Goal: Navigation & Orientation: Find specific page/section

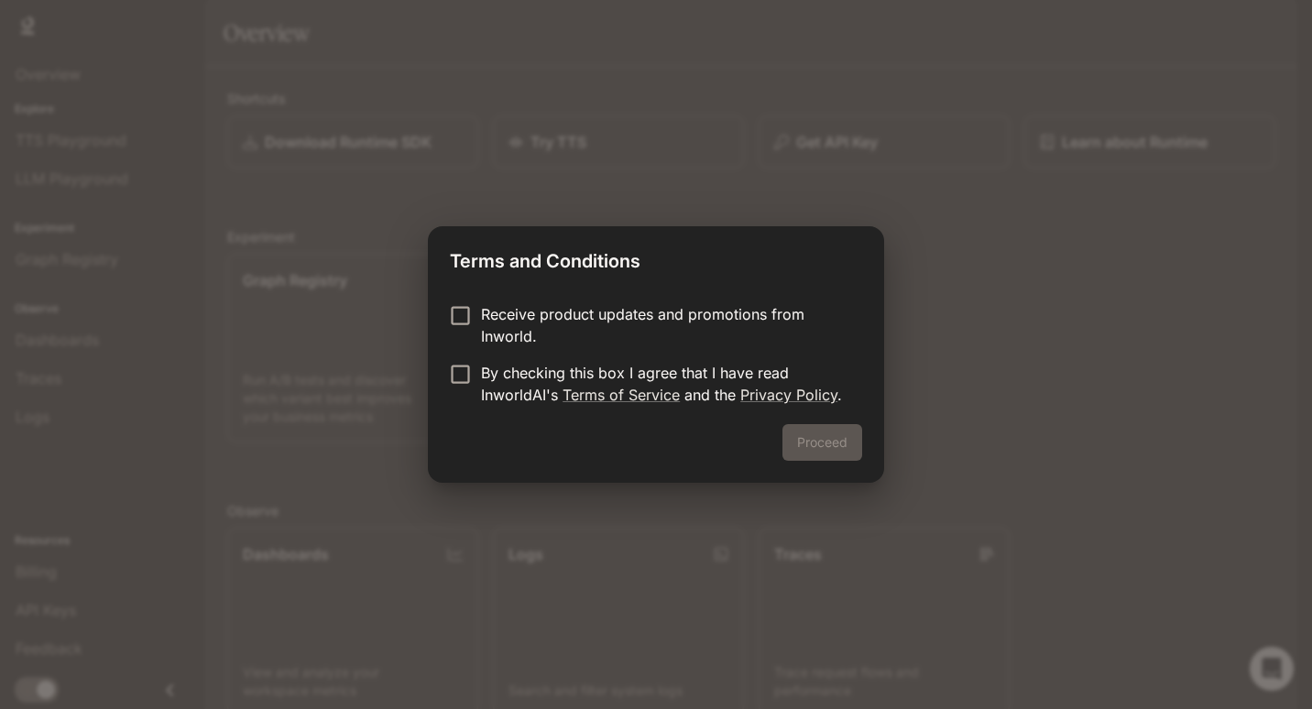
click at [642, 460] on div "Proceed" at bounding box center [656, 453] width 456 height 59
click at [654, 377] on p "By checking this box I agree that I have read InworldAI's Terms of Service and …" at bounding box center [664, 384] width 367 height 44
click at [802, 433] on button "Proceed" at bounding box center [823, 442] width 80 height 37
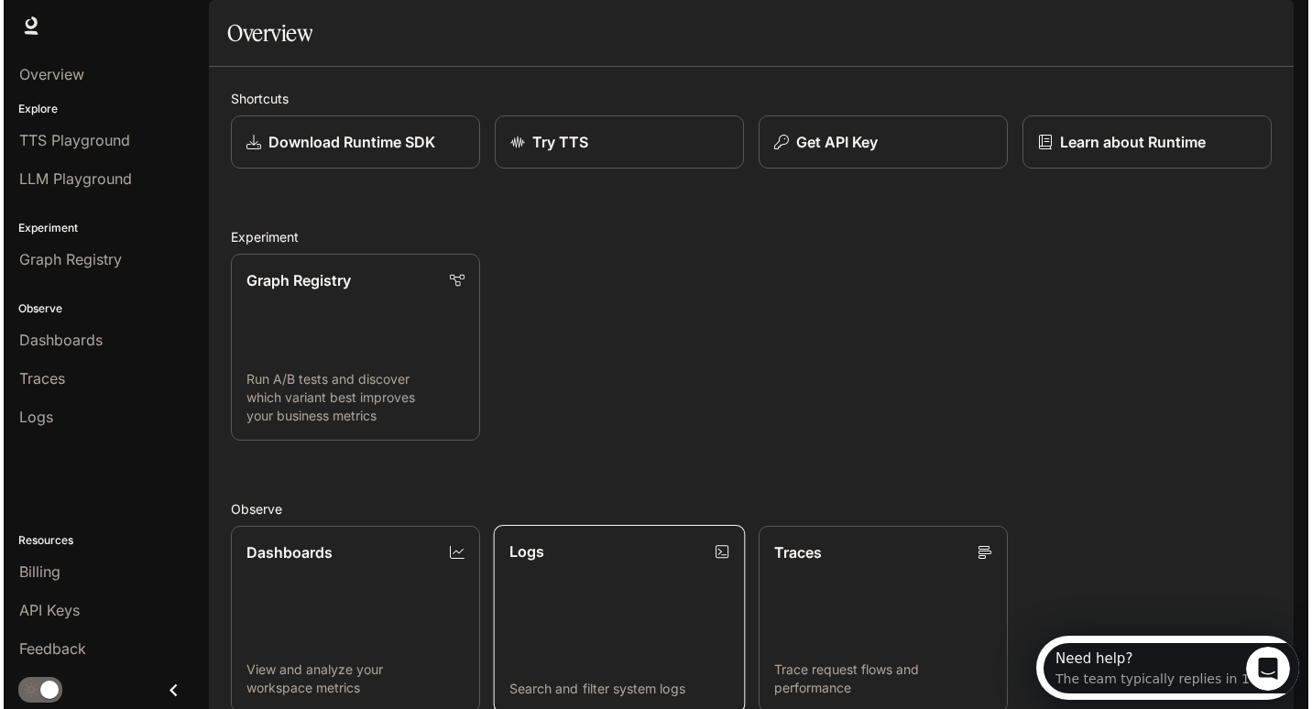
scroll to position [1, 0]
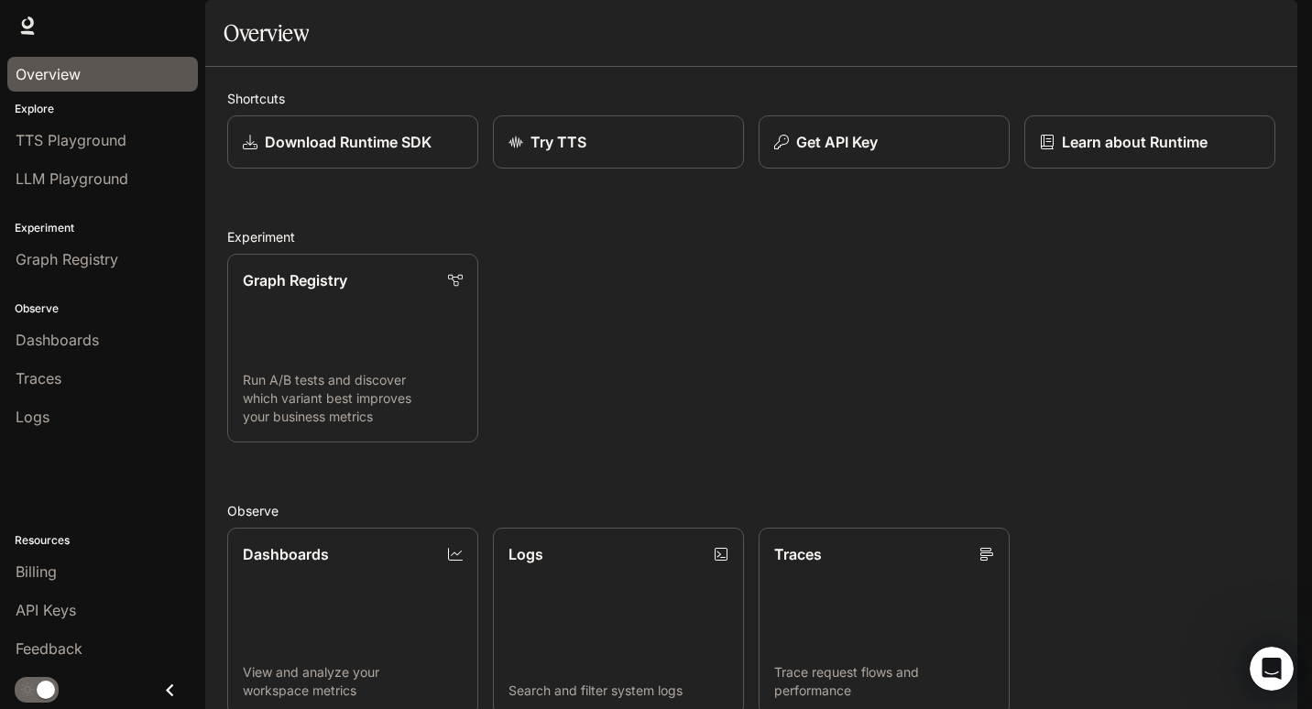
click at [60, 69] on span "Overview" at bounding box center [48, 74] width 65 height 22
click at [130, 141] on div "TTS Playground" at bounding box center [103, 140] width 174 height 22
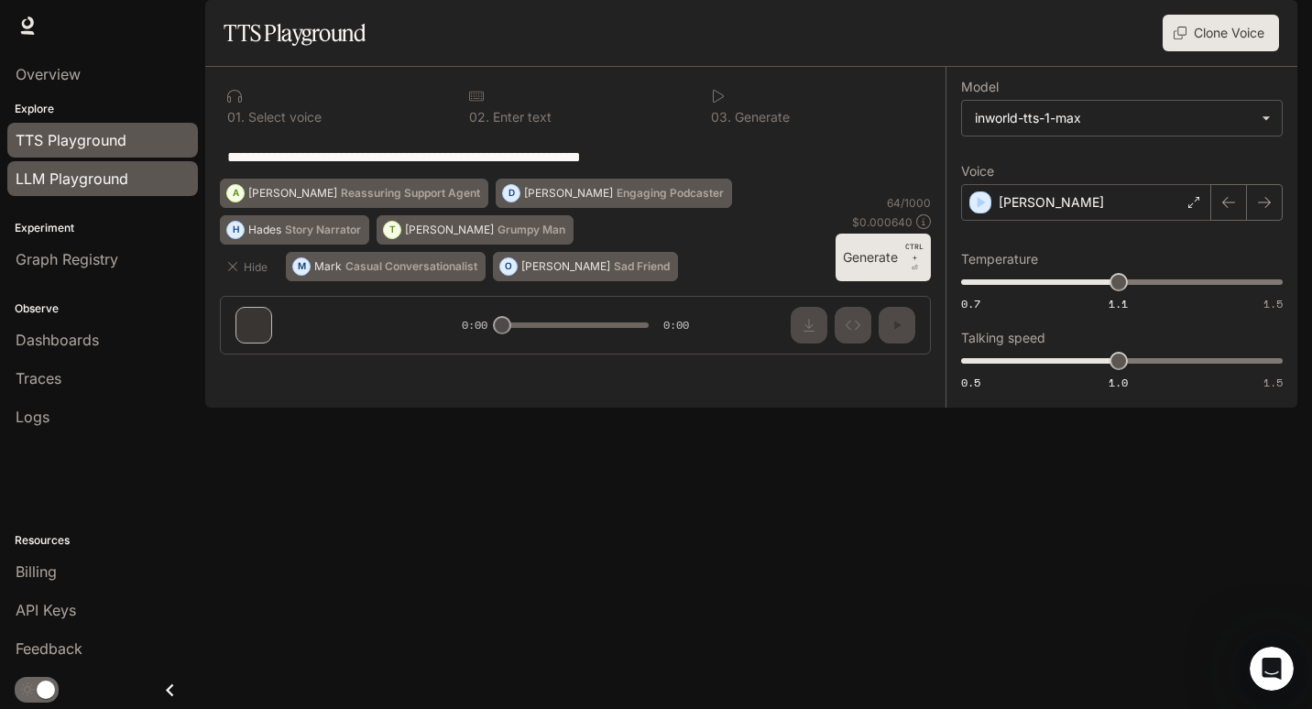
click at [102, 183] on span "LLM Playground" at bounding box center [72, 179] width 113 height 22
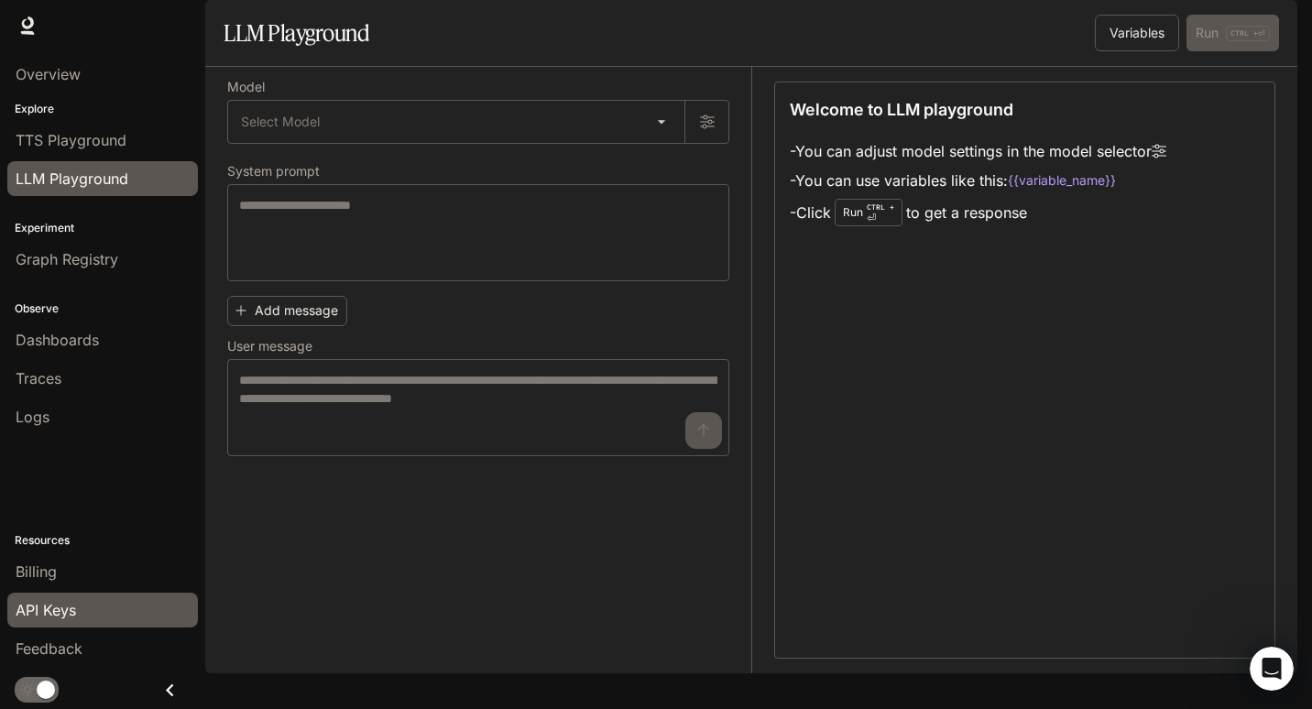
click at [158, 612] on div "API Keys" at bounding box center [103, 610] width 174 height 22
